Goal: Task Accomplishment & Management: Complete application form

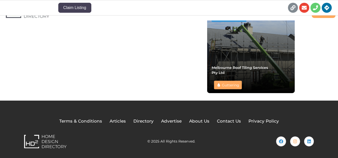
scroll to position [389, 0]
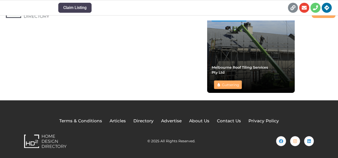
click at [176, 122] on span "Advertise" at bounding box center [171, 121] width 21 height 7
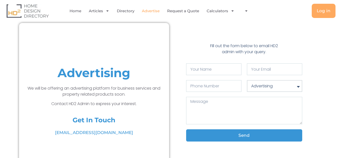
click at [269, 87] on select "Advertising Articles Directory General Enquiry" at bounding box center [274, 86] width 55 height 12
select select "Directory"
click at [247, 80] on select "Advertising Articles Directory General Enquiry" at bounding box center [274, 86] width 55 height 12
click at [262, 117] on textarea "Message" at bounding box center [244, 111] width 116 height 28
click at [212, 75] on input "Your Name" at bounding box center [213, 70] width 55 height 12
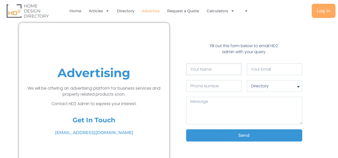
type input "Lutana Talia"
type input "talialutana0@gmail.com"
type input "0420735683"
drag, startPoint x: 68, startPoint y: 105, endPoint x: 90, endPoint y: 105, distance: 22.3
click at [90, 105] on p "Contact HD2 Admin to express your interest." at bounding box center [94, 104] width 145 height 6
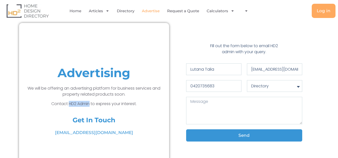
copy p "HD2 Admin"
click at [219, 114] on textarea "Message" at bounding box center [244, 111] width 116 height 28
paste textarea "Dear HD2 Admin Team, I hope this message finds you well. I would like to reques…"
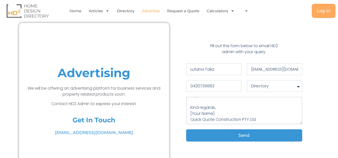
scroll to position [114, 0]
drag, startPoint x: 214, startPoint y: 115, endPoint x: 203, endPoint y: 115, distance: 11.0
click at [203, 115] on textarea "Dear HD2 Admin Team, I hope this message finds you well. I would like to reques…" at bounding box center [244, 111] width 116 height 28
drag, startPoint x: 217, startPoint y: 115, endPoint x: 189, endPoint y: 113, distance: 27.9
click at [189, 113] on textarea "Dear HD2 Admin Team, I hope this message finds you well. I would like to reques…" at bounding box center [244, 111] width 116 height 28
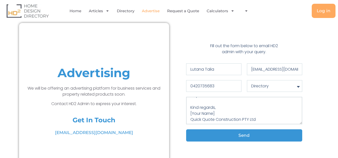
paste textarea "Lutana Talia"
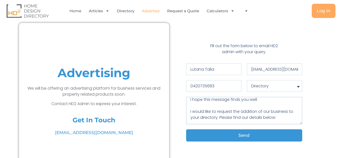
scroll to position [0, 0]
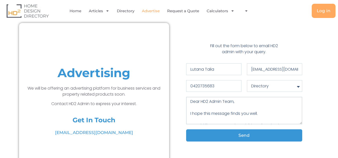
type textarea "Dear HD2 Admin Team, I hope this message finds you well. I would like to reques…"
click at [246, 132] on button "Send" at bounding box center [244, 136] width 116 height 12
click at [127, 12] on link "Directory" at bounding box center [126, 11] width 18 height 12
click at [247, 12] on icon "Menu" at bounding box center [247, 11] width 4 height 4
click at [154, 12] on link "Advertise" at bounding box center [151, 11] width 18 height 12
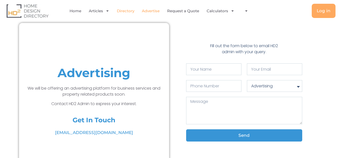
click at [124, 10] on link "Directory" at bounding box center [126, 11] width 18 height 12
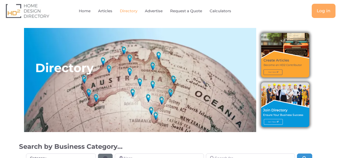
click at [283, 119] on img at bounding box center [285, 105] width 48 height 45
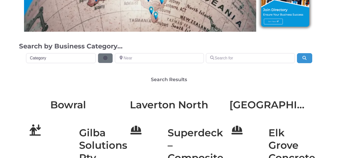
scroll to position [125, 0]
